Goal: Task Accomplishment & Management: Manage account settings

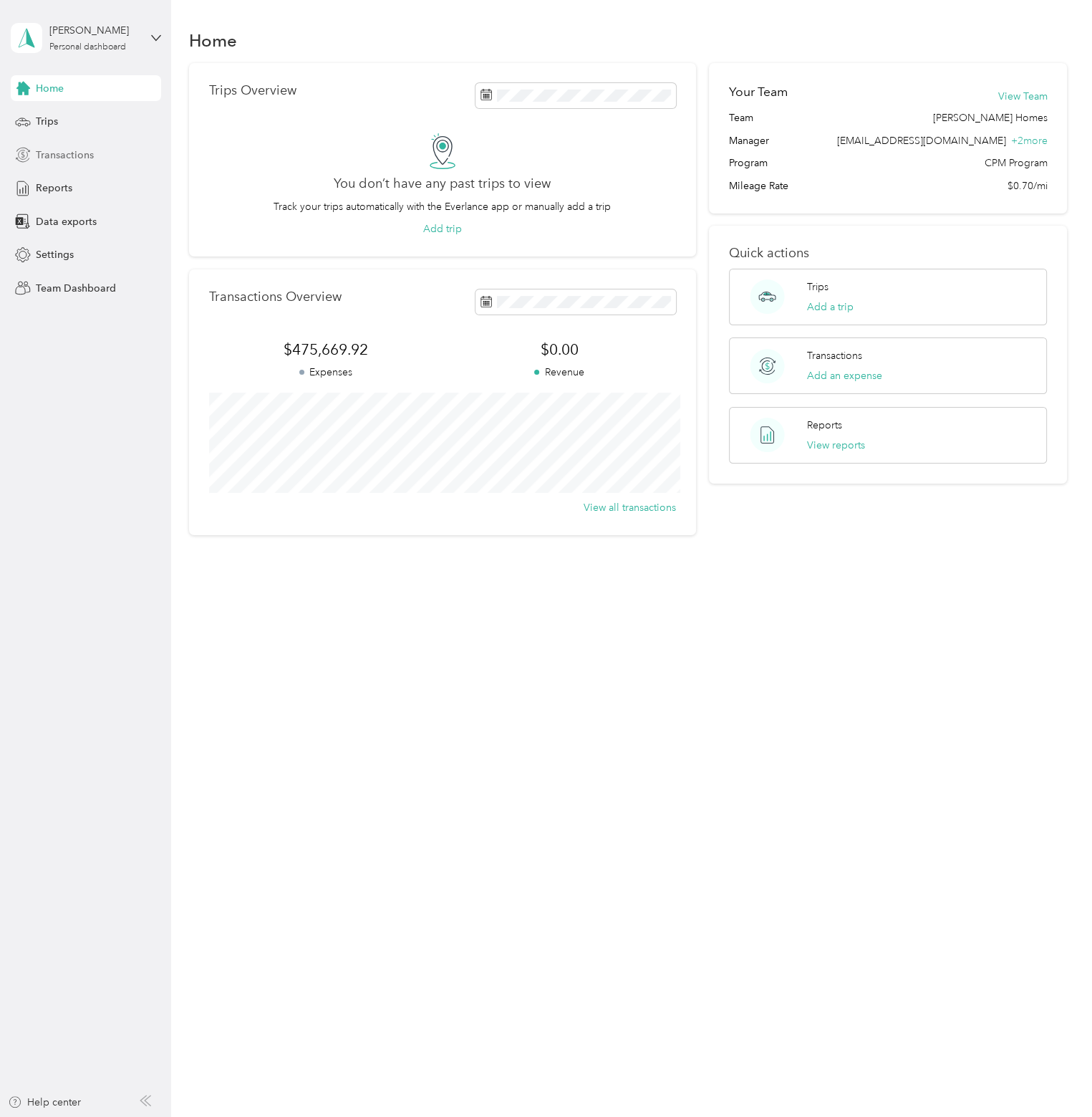
click at [88, 155] on span "Transactions" at bounding box center [64, 155] width 58 height 15
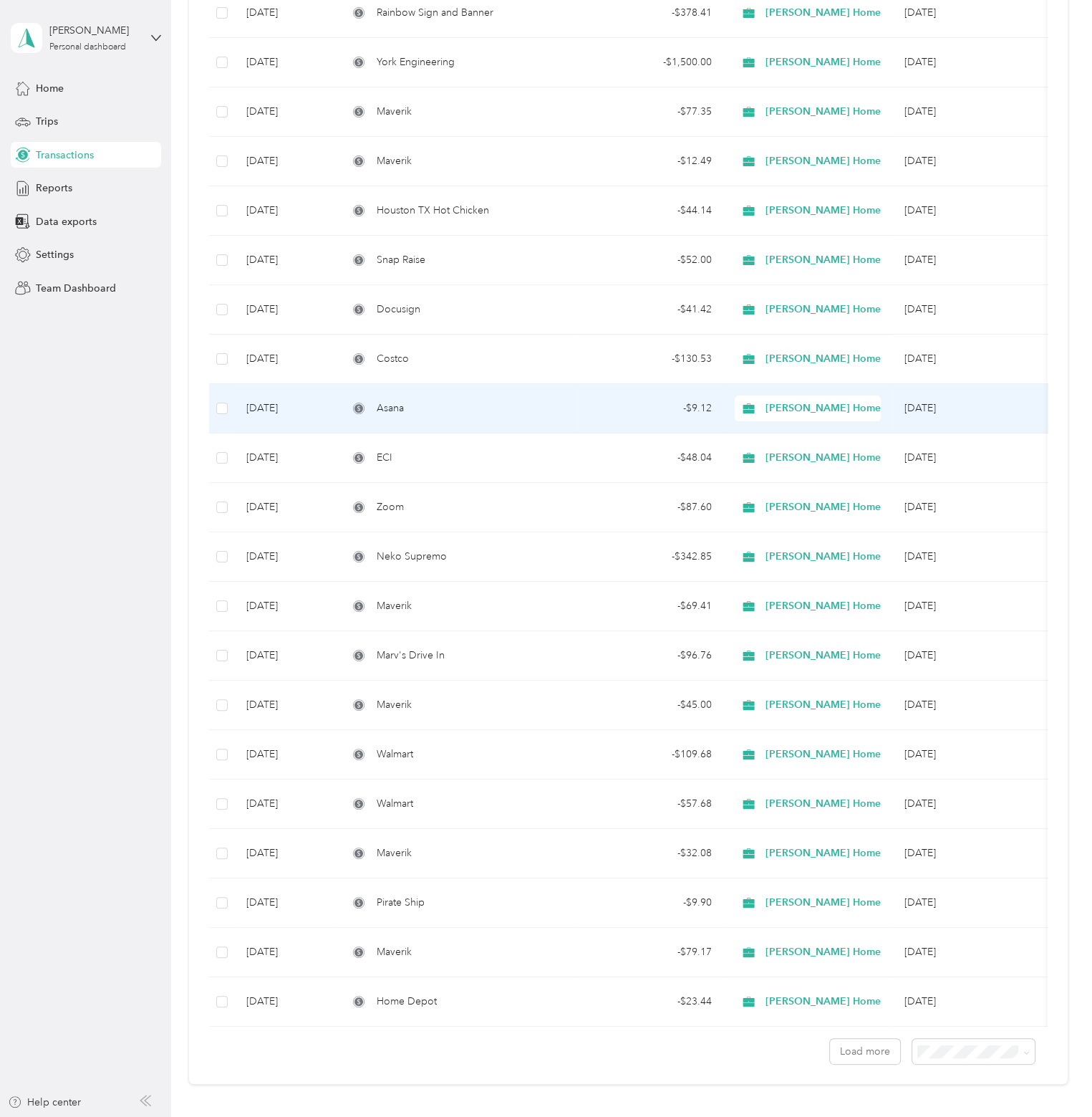
scroll to position [502, 0]
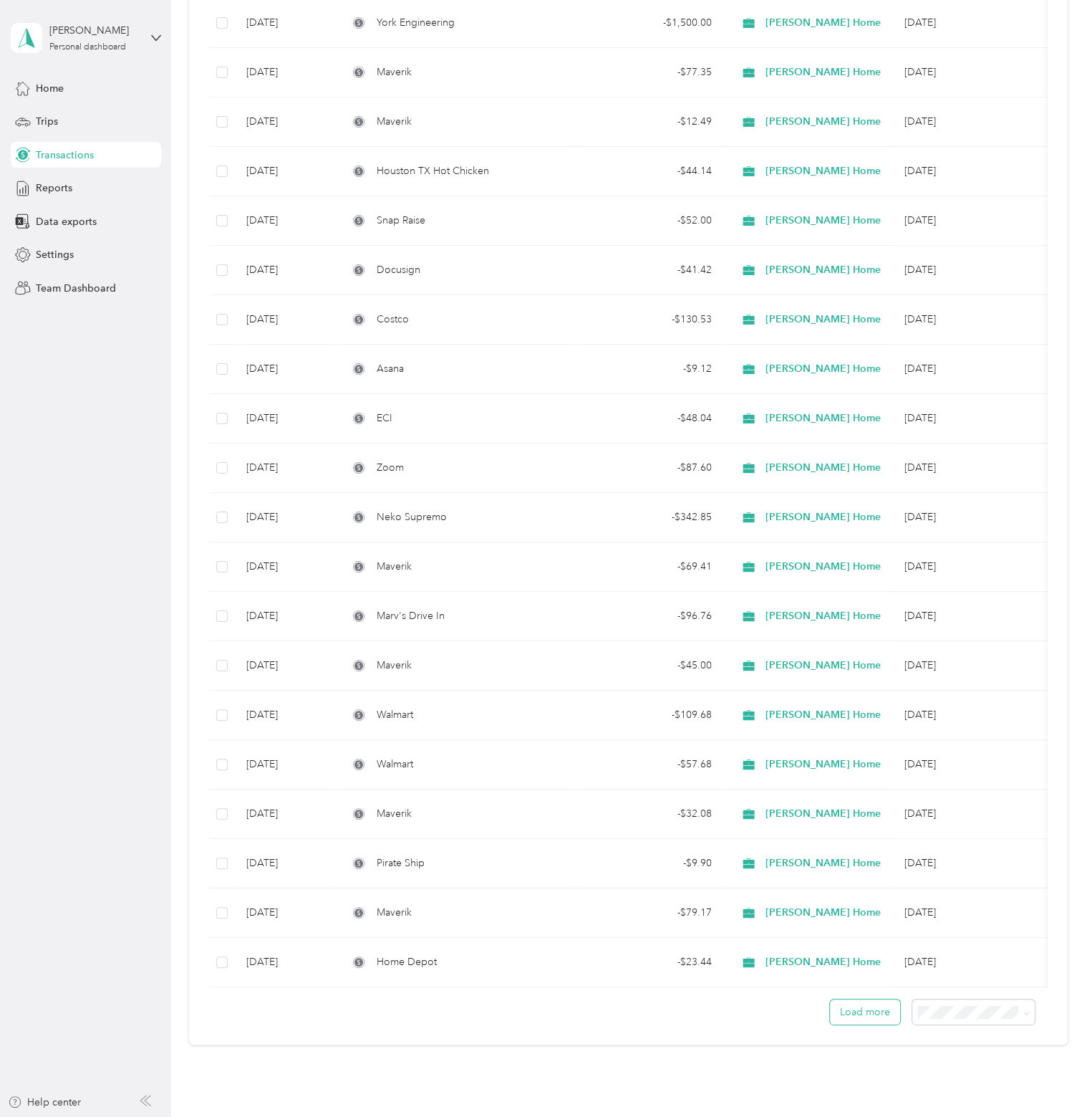
click at [839, 1005] on button "Load more" at bounding box center [864, 1012] width 70 height 25
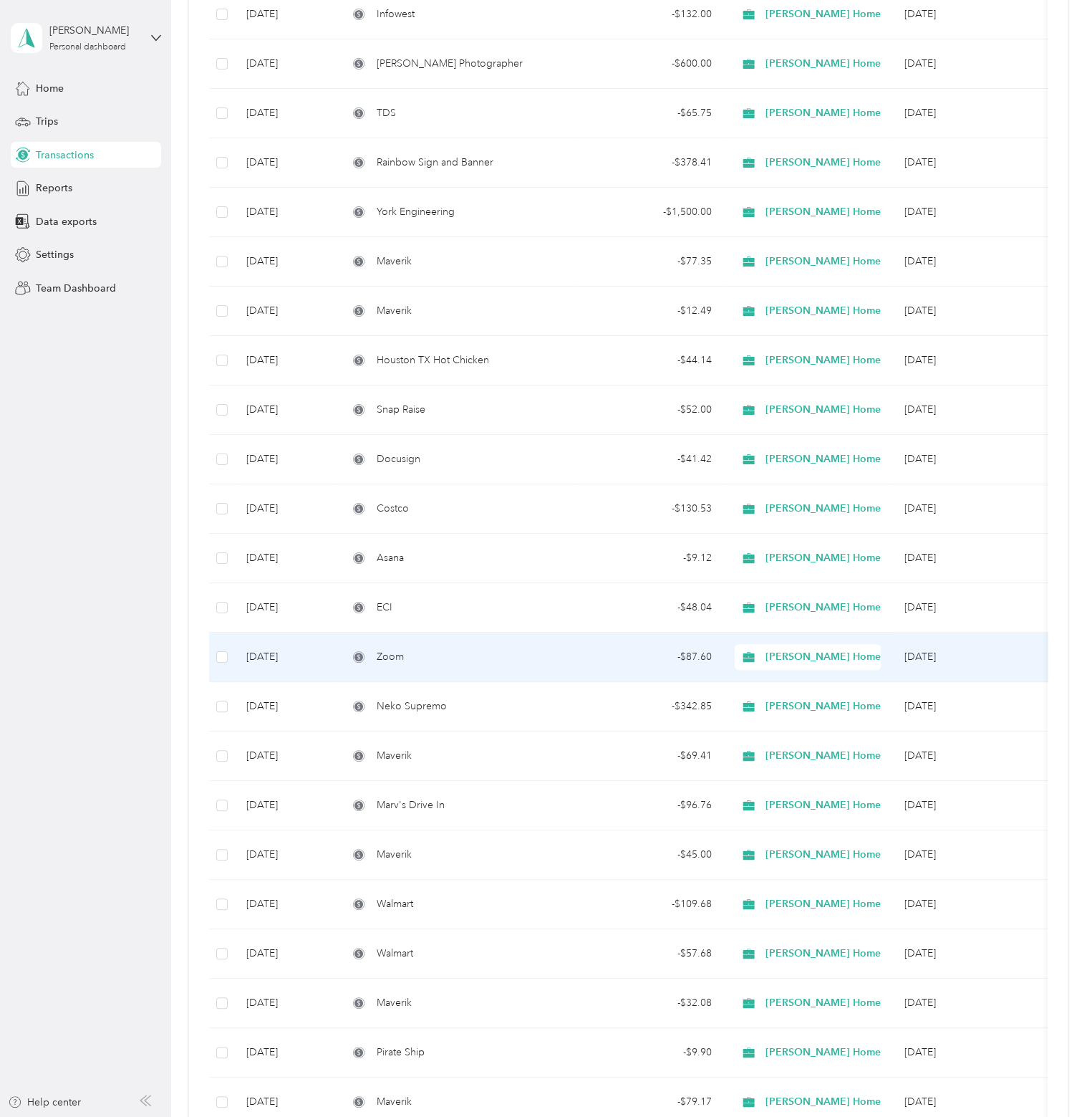
scroll to position [0, 0]
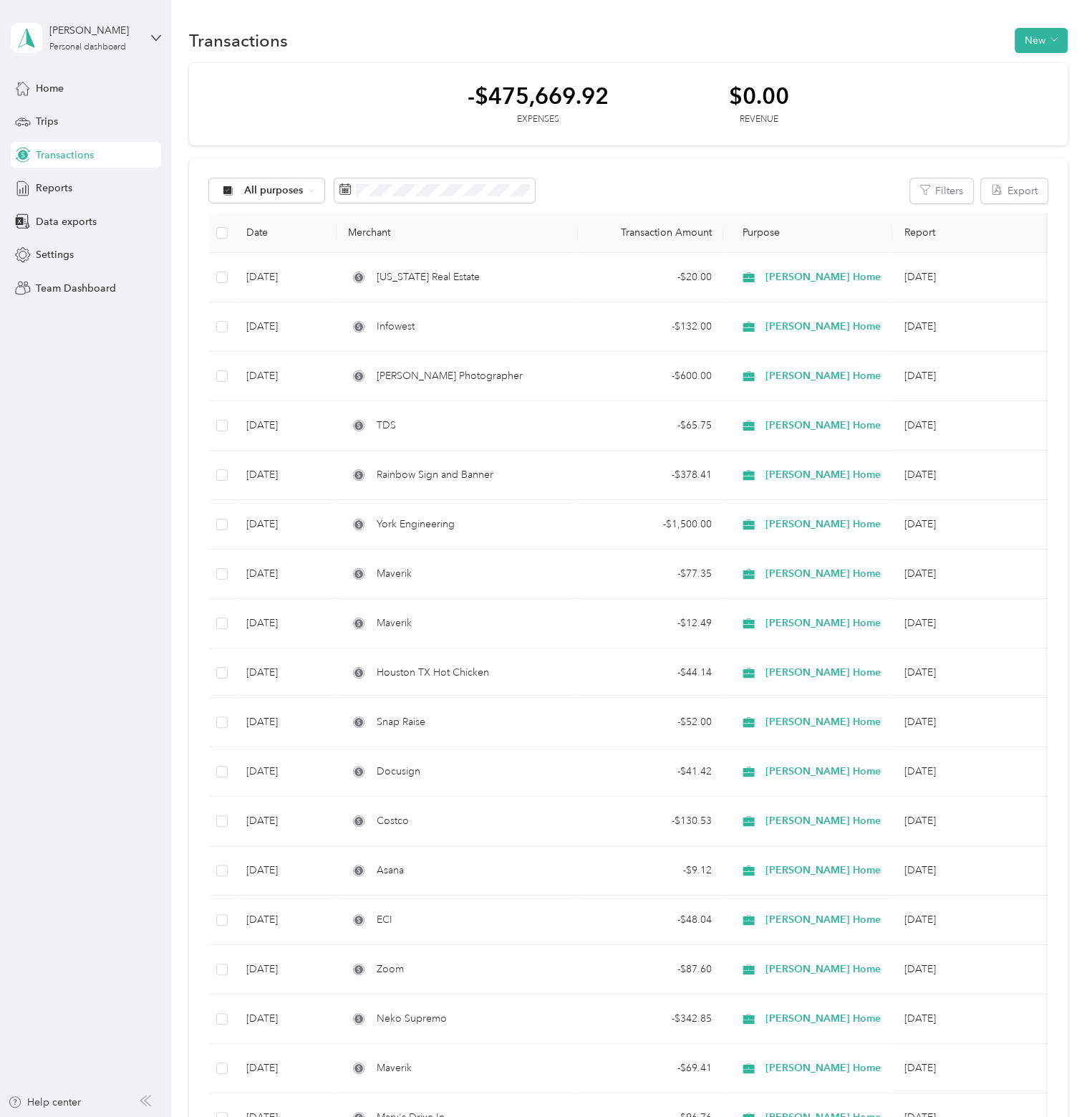
click at [90, 601] on aside "[PERSON_NAME] Personal dashboard Home Trips Transactions Reports Data exports S…" at bounding box center [85, 558] width 171 height 1117
click at [121, 433] on aside "[PERSON_NAME] Personal dashboard Home Trips Transactions Reports Data exports S…" at bounding box center [85, 558] width 171 height 1117
